Goal: Navigation & Orientation: Find specific page/section

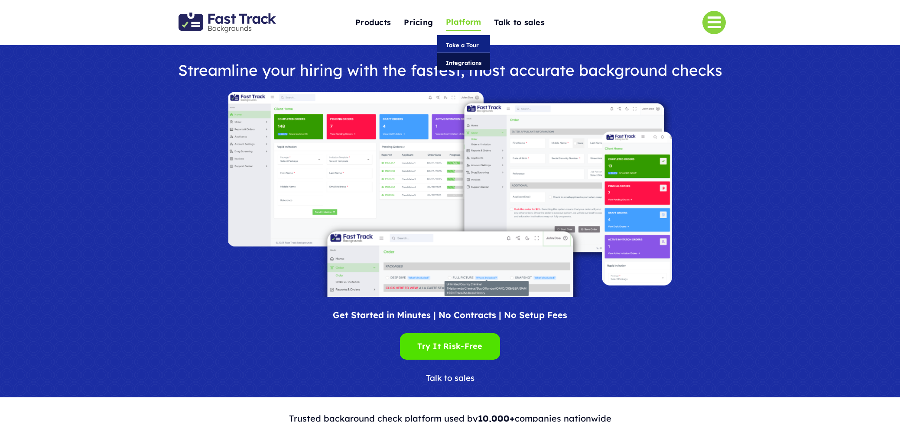
click at [458, 61] on span "Integrations" at bounding box center [464, 63] width 36 height 10
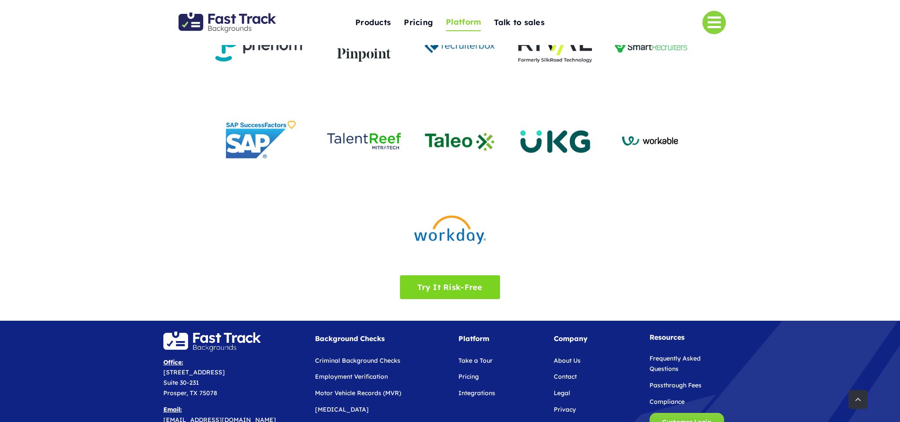
scroll to position [827, 0]
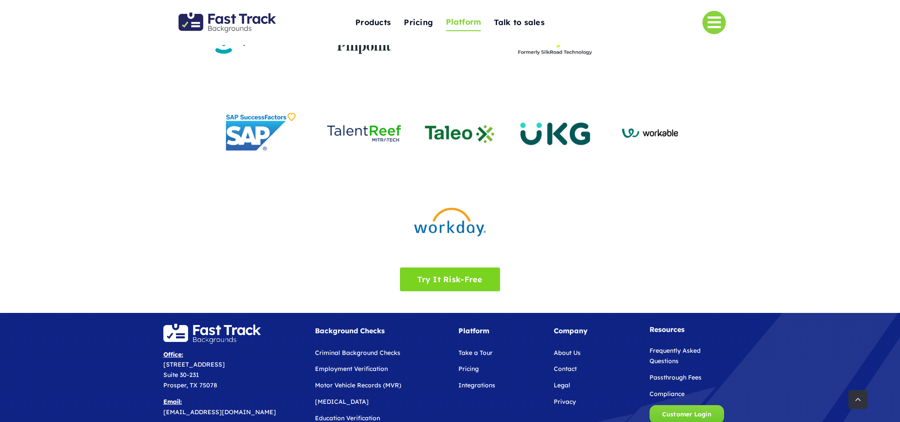
click at [219, 22] on img "Fast Track Backgrounds Logo" at bounding box center [227, 23] width 97 height 20
